Goal: Transaction & Acquisition: Book appointment/travel/reservation

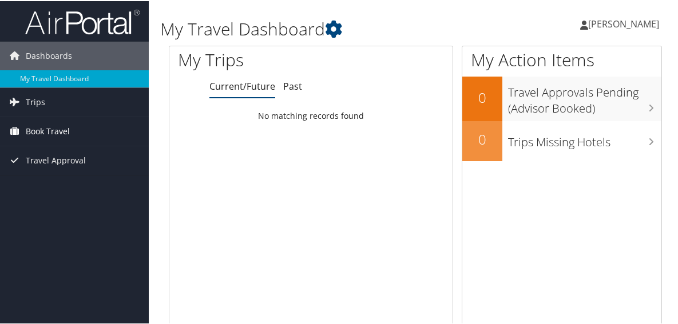
click at [33, 132] on span "Book Travel" at bounding box center [48, 130] width 44 height 29
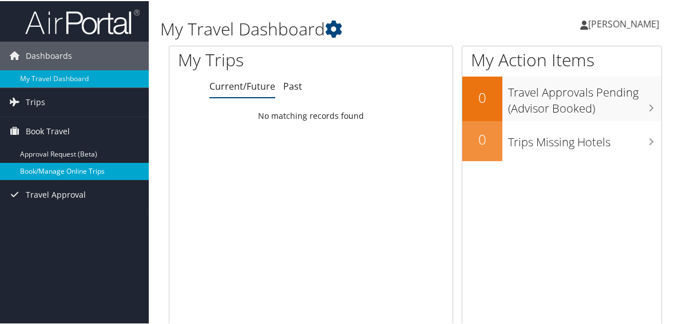
click at [33, 169] on link "Book/Manage Online Trips" at bounding box center [74, 170] width 149 height 17
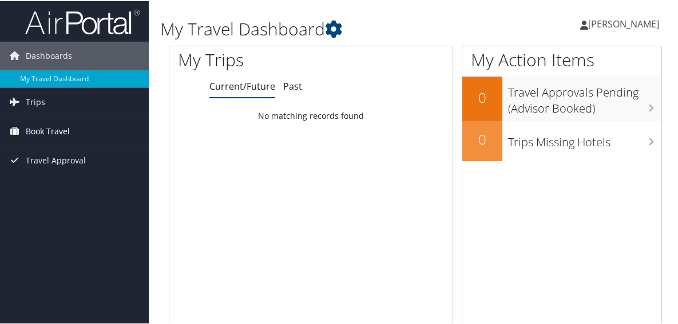
click at [31, 131] on span "Book Travel" at bounding box center [48, 130] width 44 height 29
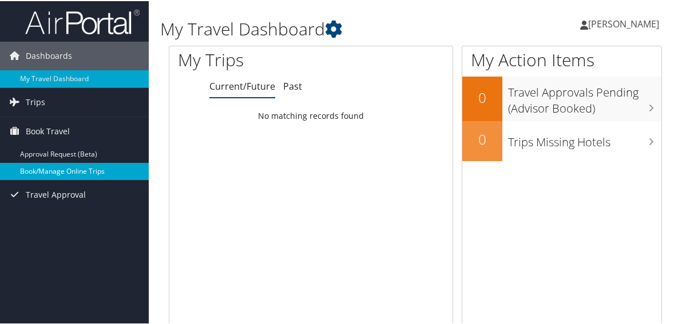
click at [31, 169] on link "Book/Manage Online Trips" at bounding box center [74, 170] width 149 height 17
